Goal: Task Accomplishment & Management: Manage account settings

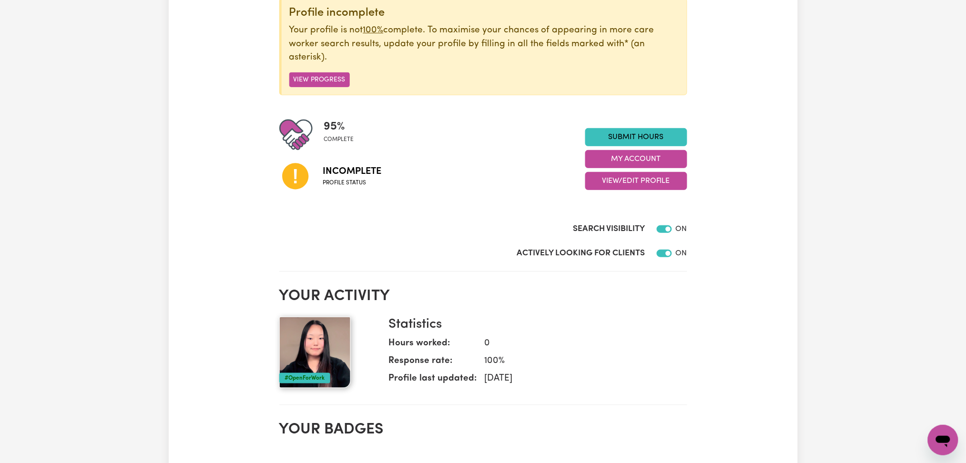
scroll to position [191, 0]
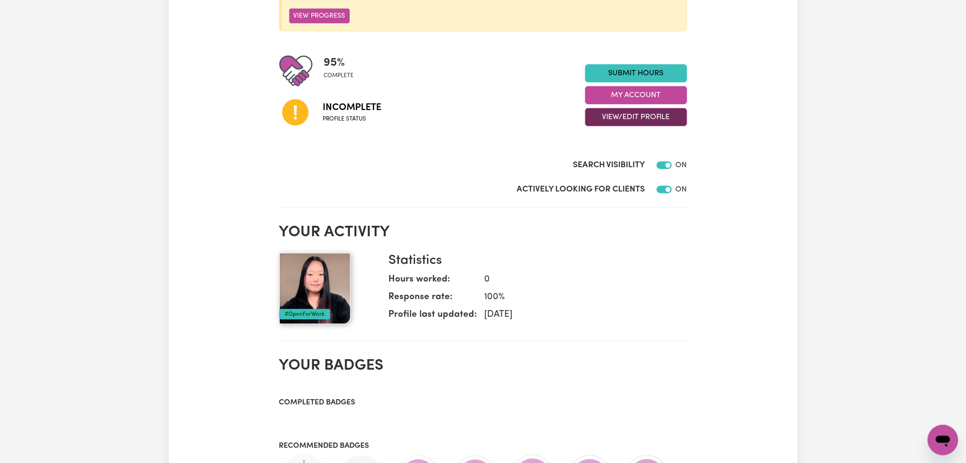
click at [622, 116] on button "View/Edit Profile" at bounding box center [636, 117] width 102 height 18
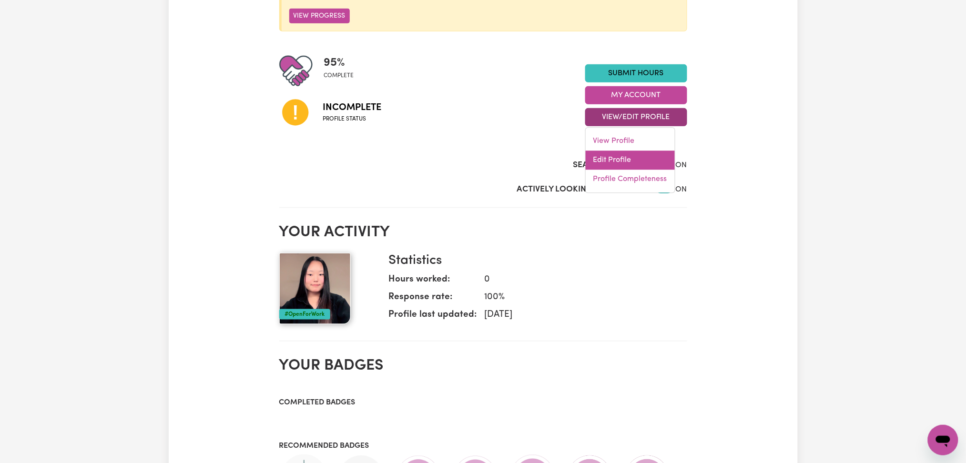
drag, startPoint x: 622, startPoint y: 116, endPoint x: 603, endPoint y: 159, distance: 46.5
click at [603, 159] on link "Edit Profile" at bounding box center [630, 160] width 89 height 19
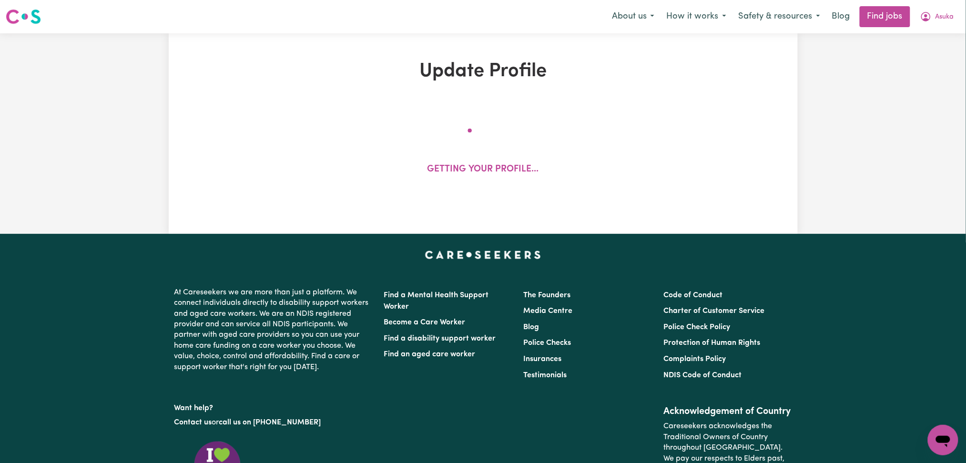
select select "[DEMOGRAPHIC_DATA]"
select select "[DEMOGRAPHIC_DATA] Citizen"
select select "Studying a healthcare related degree or qualification"
select select "40"
select select "50"
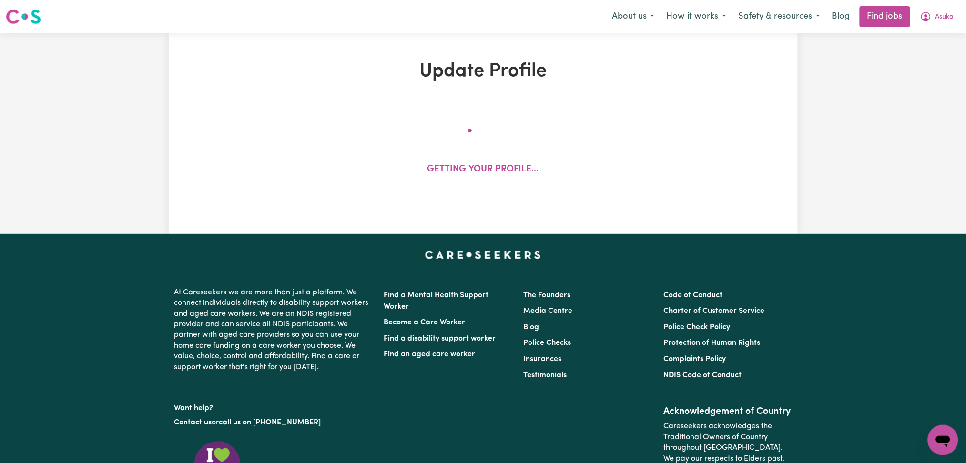
select select "50"
select select "90"
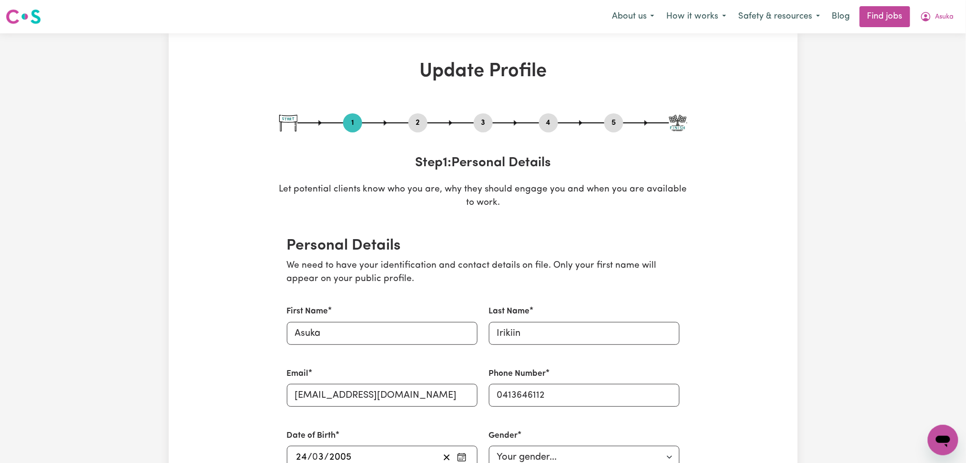
click at [420, 123] on button "2" at bounding box center [417, 123] width 19 height 12
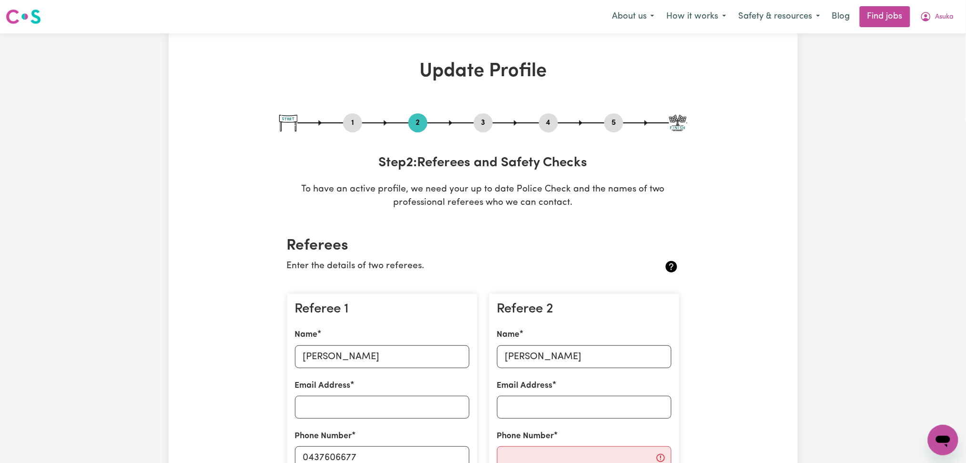
scroll to position [191, 0]
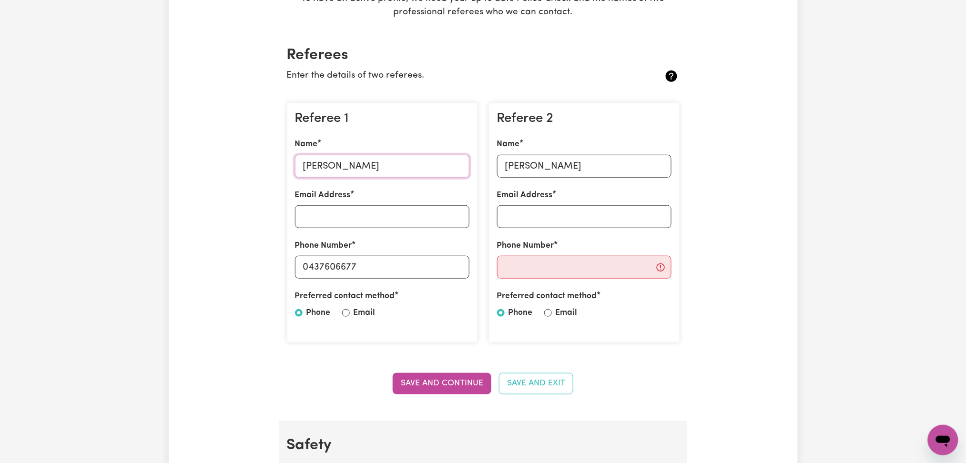
click at [365, 171] on input "[PERSON_NAME]" at bounding box center [382, 166] width 174 height 23
drag, startPoint x: 311, startPoint y: 268, endPoint x: 408, endPoint y: 259, distance: 98.1
click at [408, 259] on input "0437606677" at bounding box center [382, 267] width 174 height 23
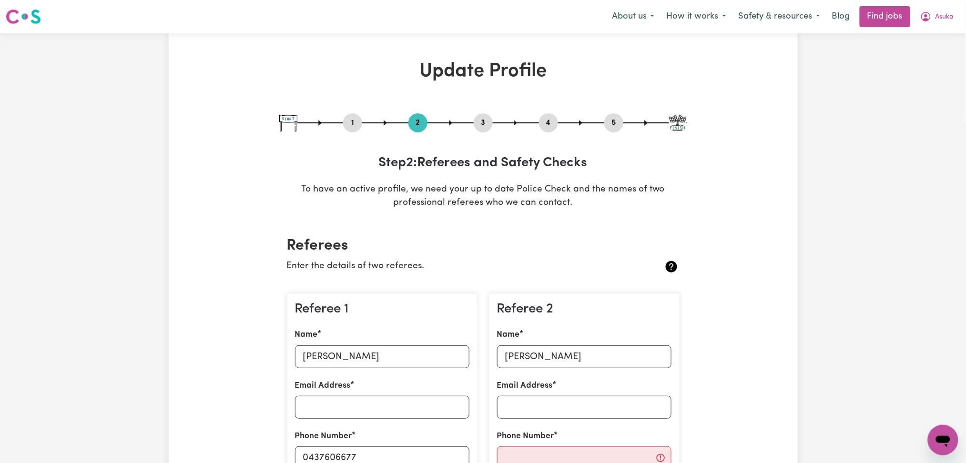
click at [550, 124] on button "4" at bounding box center [548, 123] width 19 height 12
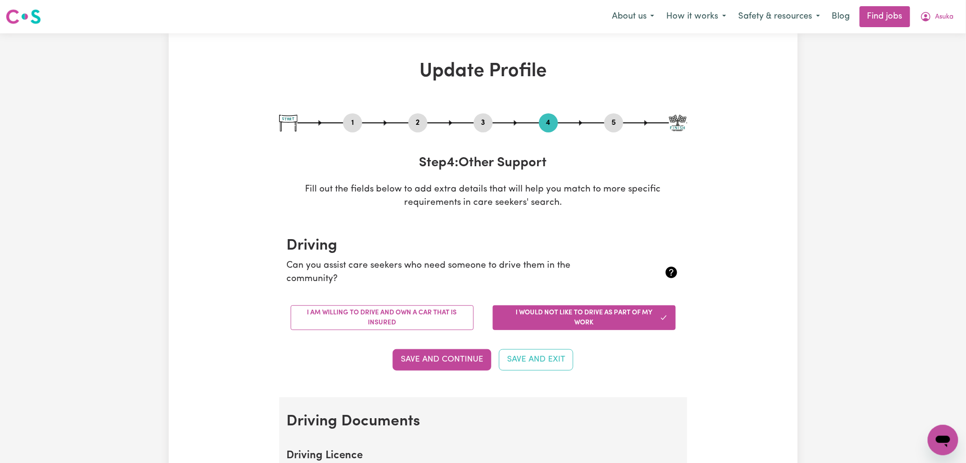
click at [614, 121] on button "5" at bounding box center [613, 123] width 19 height 12
select select "I am working in another industry"
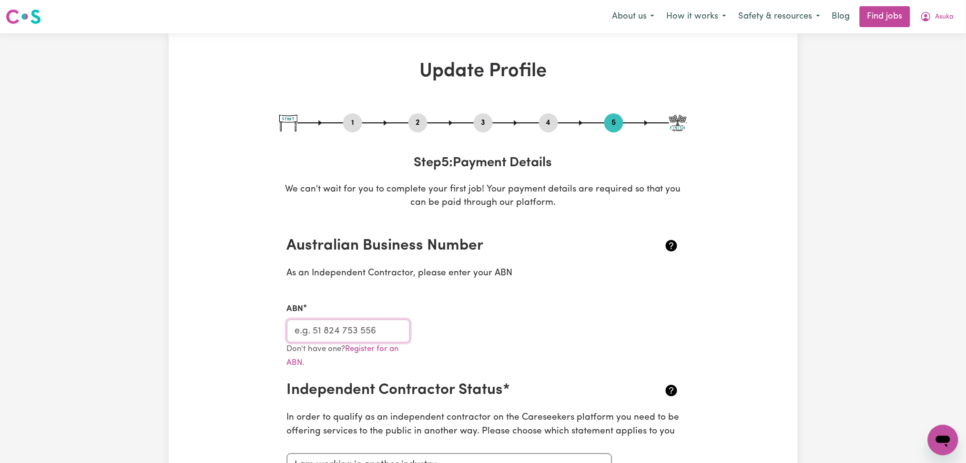
click at [371, 335] on input "ABN" at bounding box center [348, 331] width 123 height 23
click at [940, 20] on span "Asuka" at bounding box center [944, 17] width 19 height 10
click at [929, 51] on link "My Dashboard" at bounding box center [921, 55] width 75 height 18
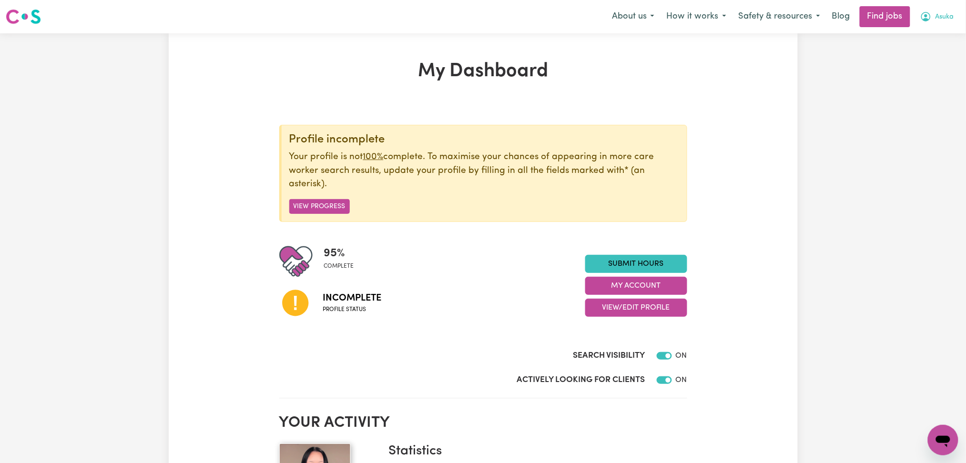
click at [948, 14] on button "Asuka" at bounding box center [937, 17] width 46 height 20
click at [934, 67] on link "Logout" at bounding box center [921, 73] width 75 height 18
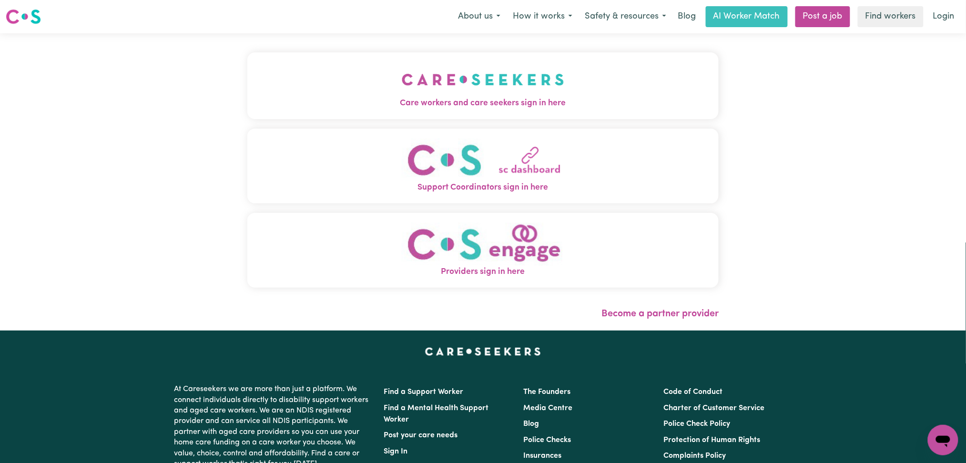
click at [419, 85] on button "Care workers and care seekers sign in here" at bounding box center [483, 85] width 472 height 67
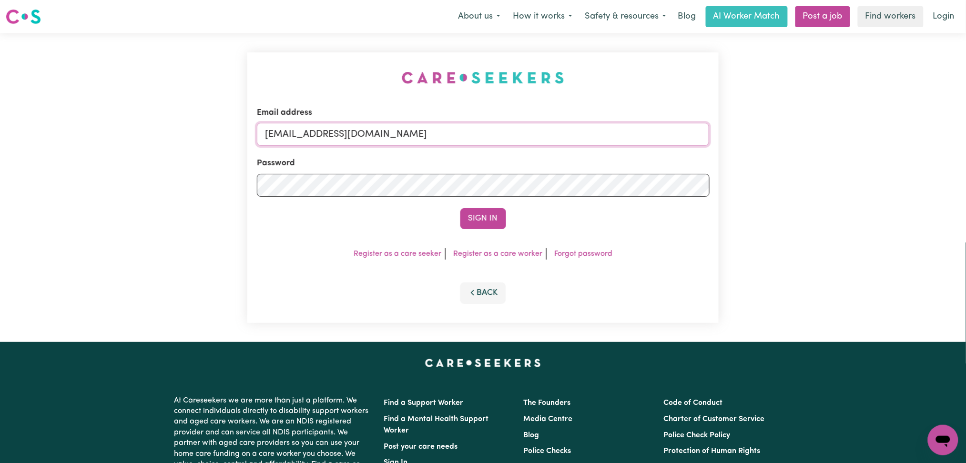
click at [422, 139] on input "[EMAIL_ADDRESS][DOMAIN_NAME]" at bounding box center [483, 134] width 453 height 23
drag, startPoint x: 314, startPoint y: 129, endPoint x: 529, endPoint y: 145, distance: 215.0
click at [529, 145] on input "Superuser~[EMAIL_ADDRESS][DOMAIN_NAME]" at bounding box center [483, 134] width 453 height 23
type input "Superuser~[EMAIL_ADDRESS][DOMAIN_NAME]"
click at [475, 228] on button "Sign In" at bounding box center [483, 218] width 46 height 21
